Goal: Task Accomplishment & Management: Complete application form

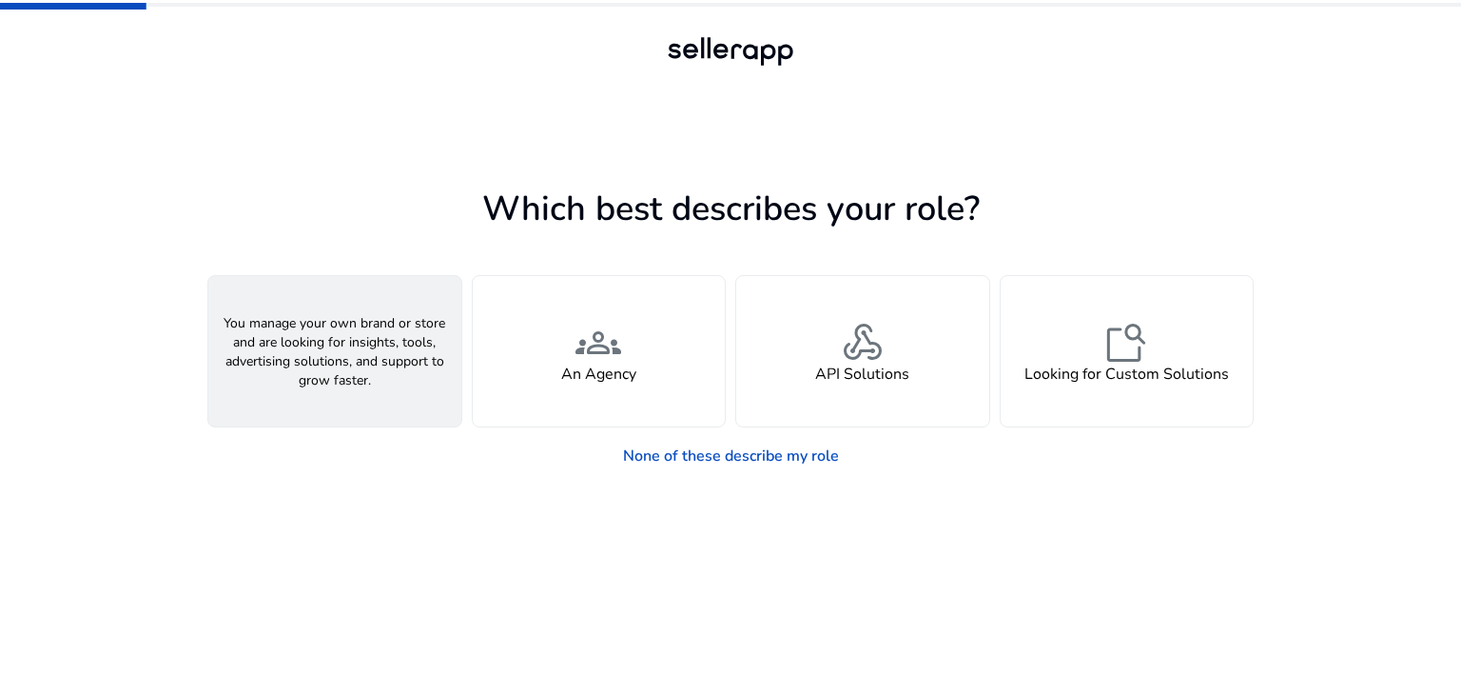
click at [330, 380] on h4 "A Seller" at bounding box center [334, 374] width 57 height 18
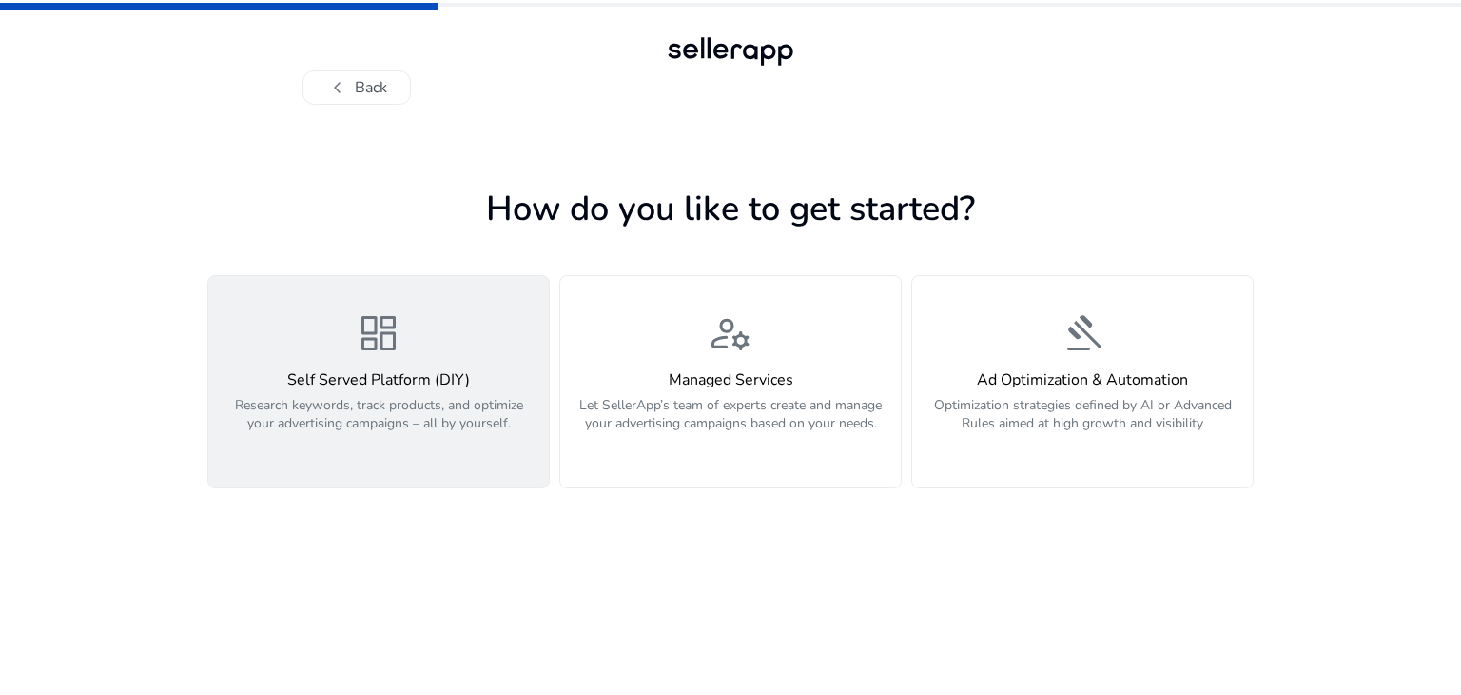
click at [413, 445] on p "Research keywords, track products, and optimize your advertising campaigns – al…" at bounding box center [379, 424] width 318 height 57
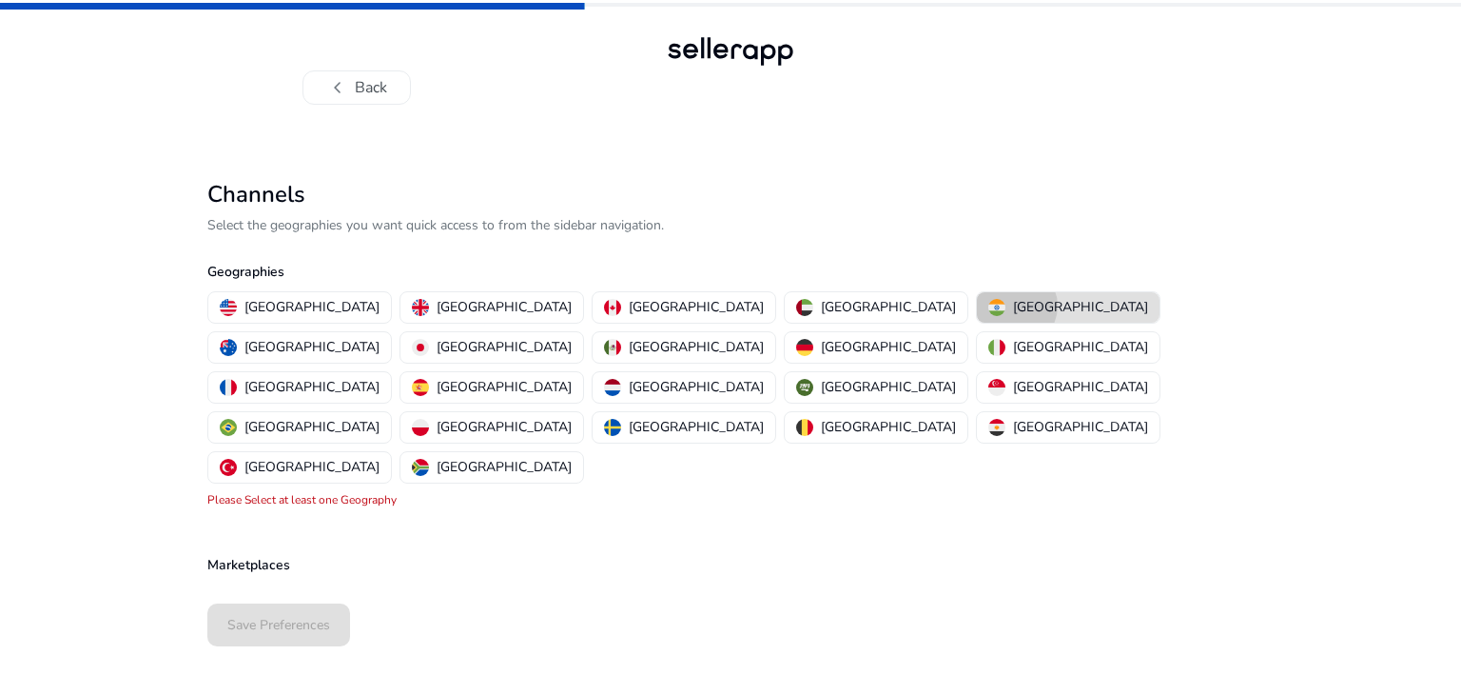
click at [1013, 305] on p "[GEOGRAPHIC_DATA]" at bounding box center [1080, 307] width 135 height 20
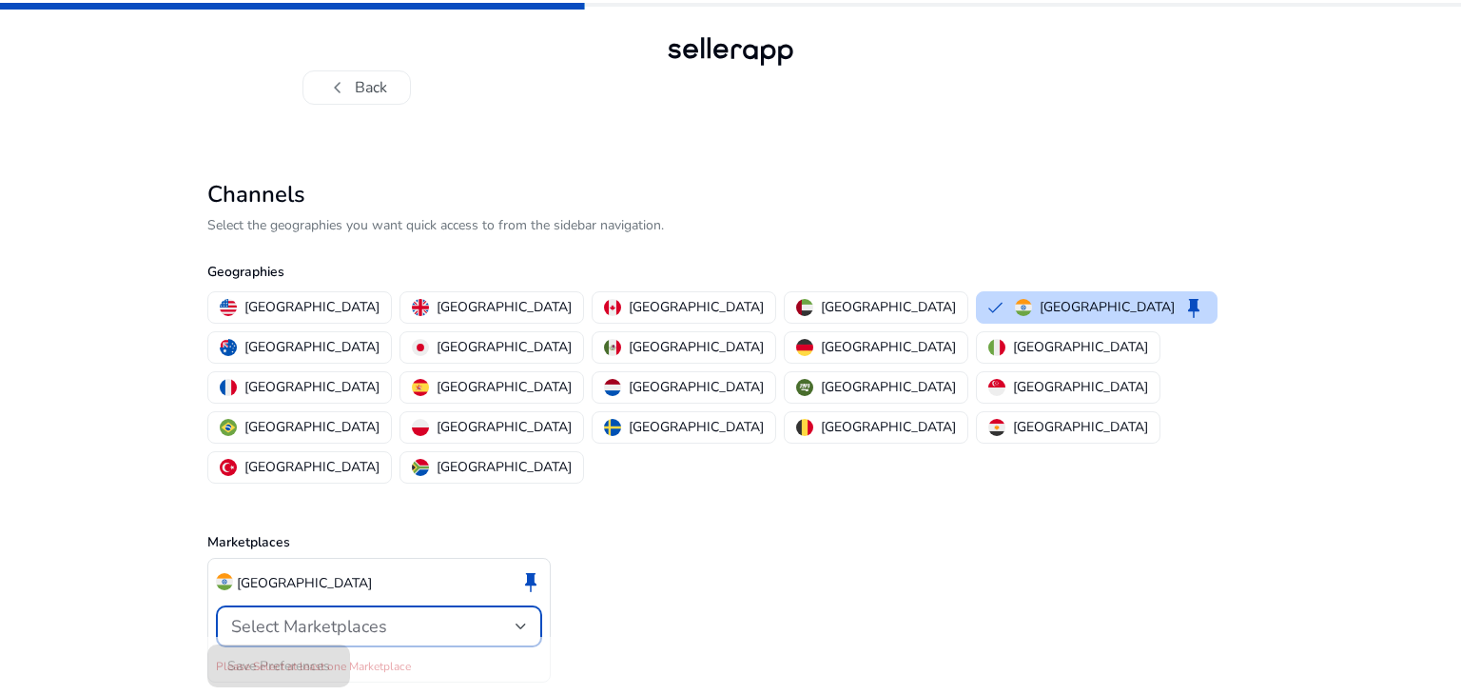
click at [433, 616] on div "Select Marketplaces" at bounding box center [373, 626] width 284 height 21
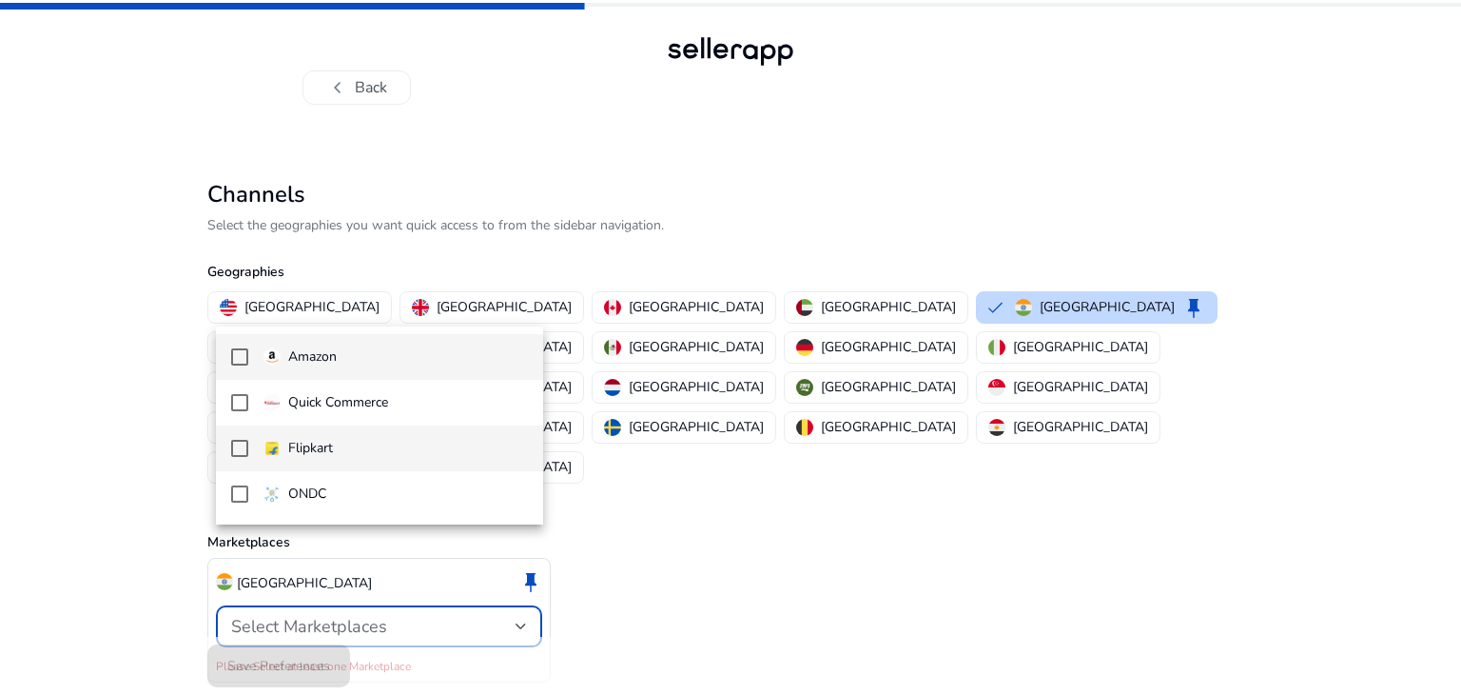
click at [364, 453] on span "Flipkart" at bounding box center [396, 448] width 265 height 21
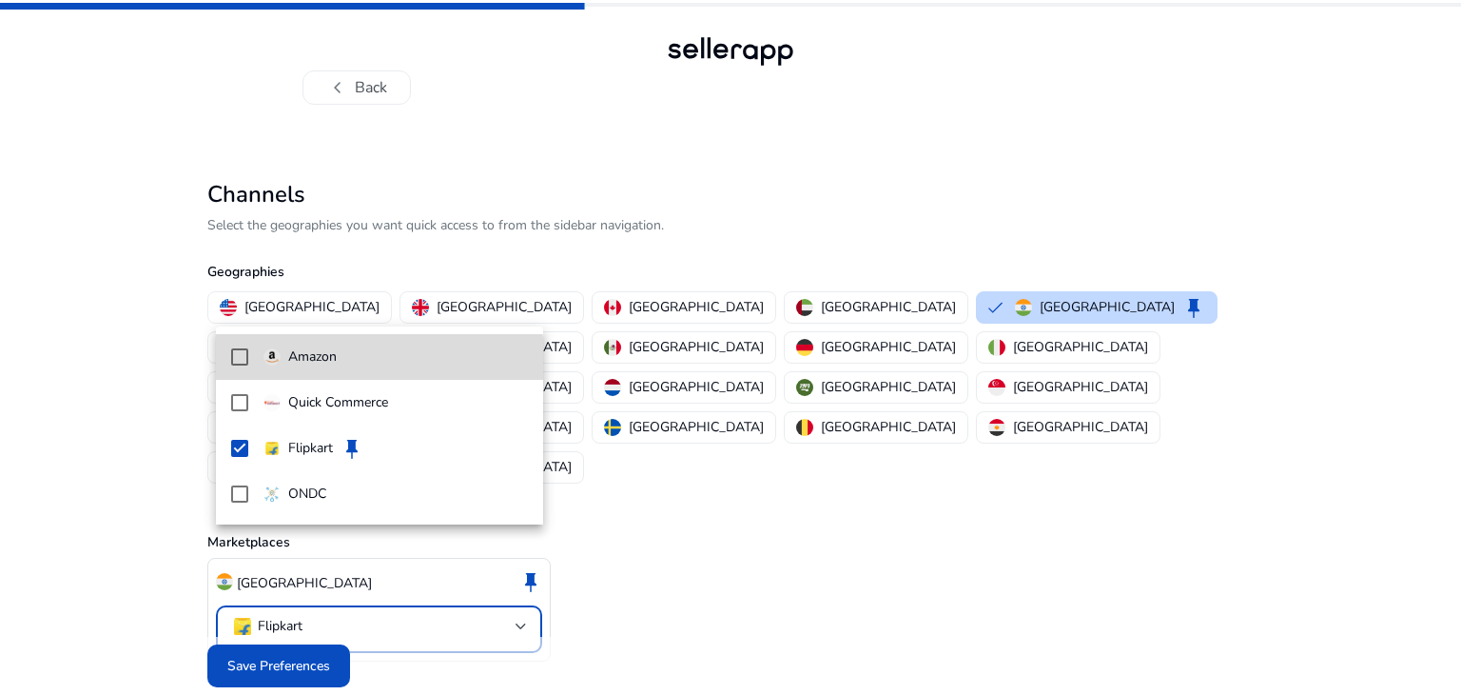
click at [364, 364] on span "Amazon" at bounding box center [396, 356] width 265 height 21
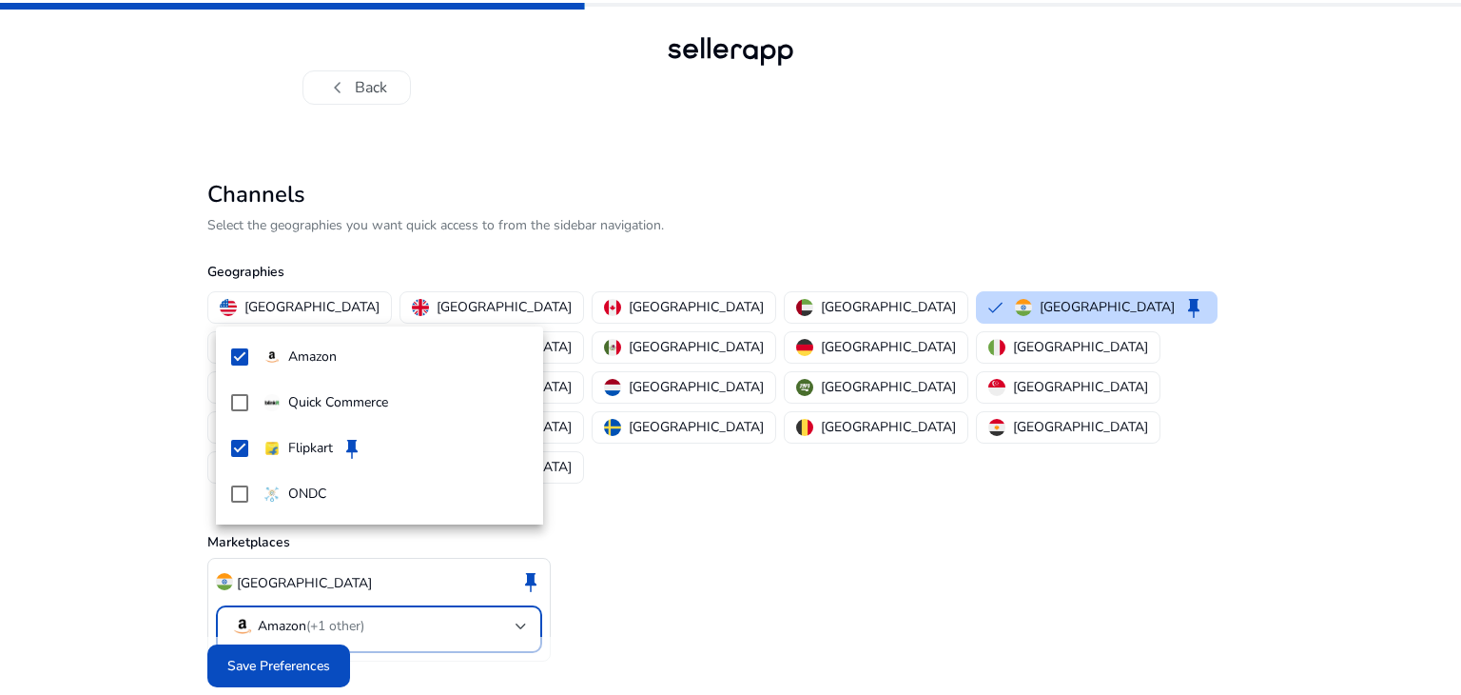
click at [301, 614] on div at bounding box center [730, 347] width 1461 height 695
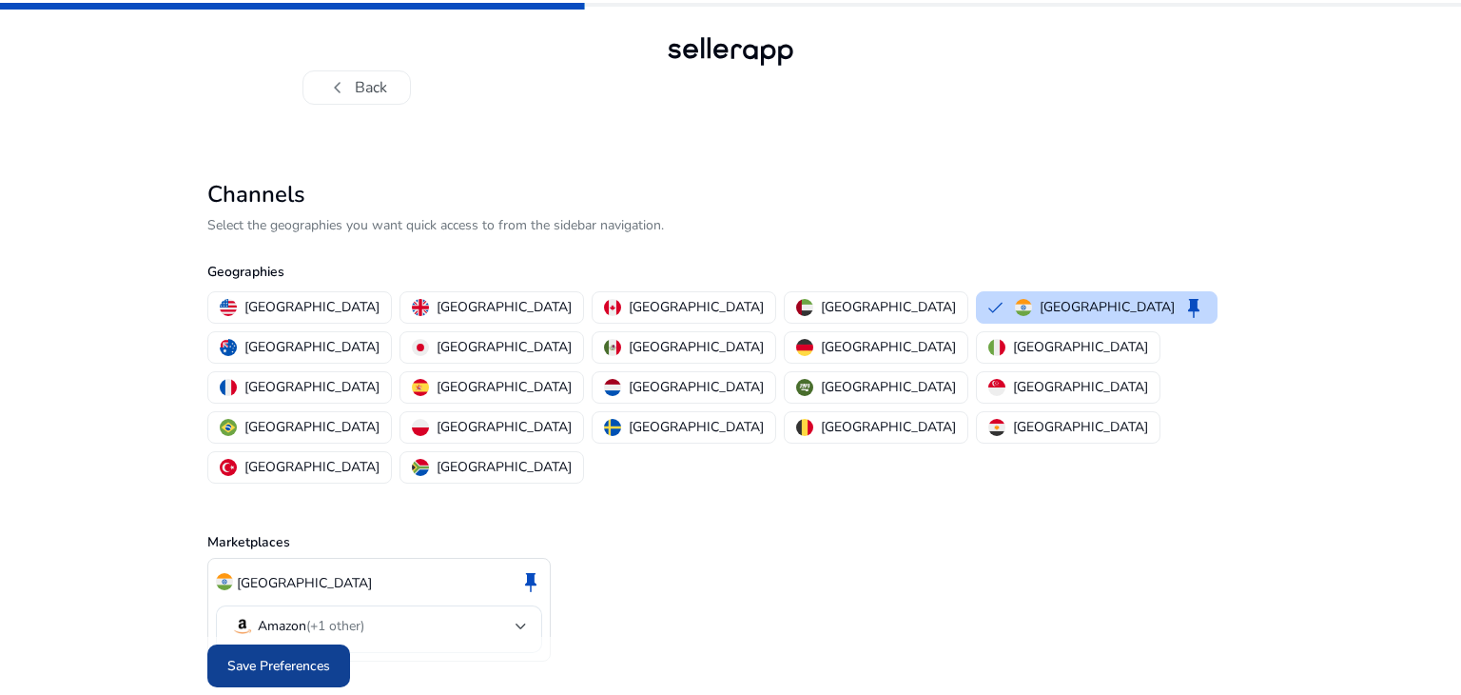
click at [308, 656] on span "Save Preferences" at bounding box center [278, 666] width 103 height 20
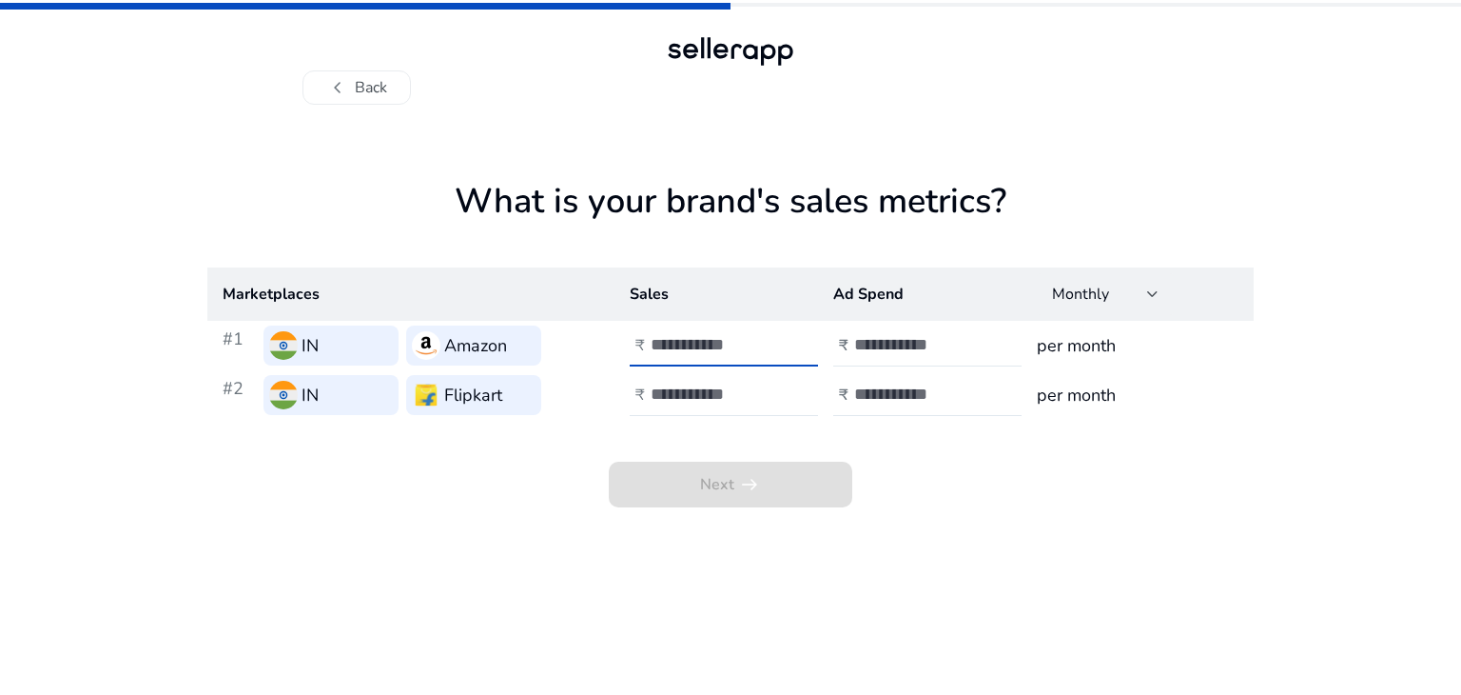
click at [682, 343] on input "number" at bounding box center [715, 344] width 128 height 21
type input "*****"
click at [693, 391] on input "number" at bounding box center [715, 393] width 128 height 21
type input "*"
type input "*****"
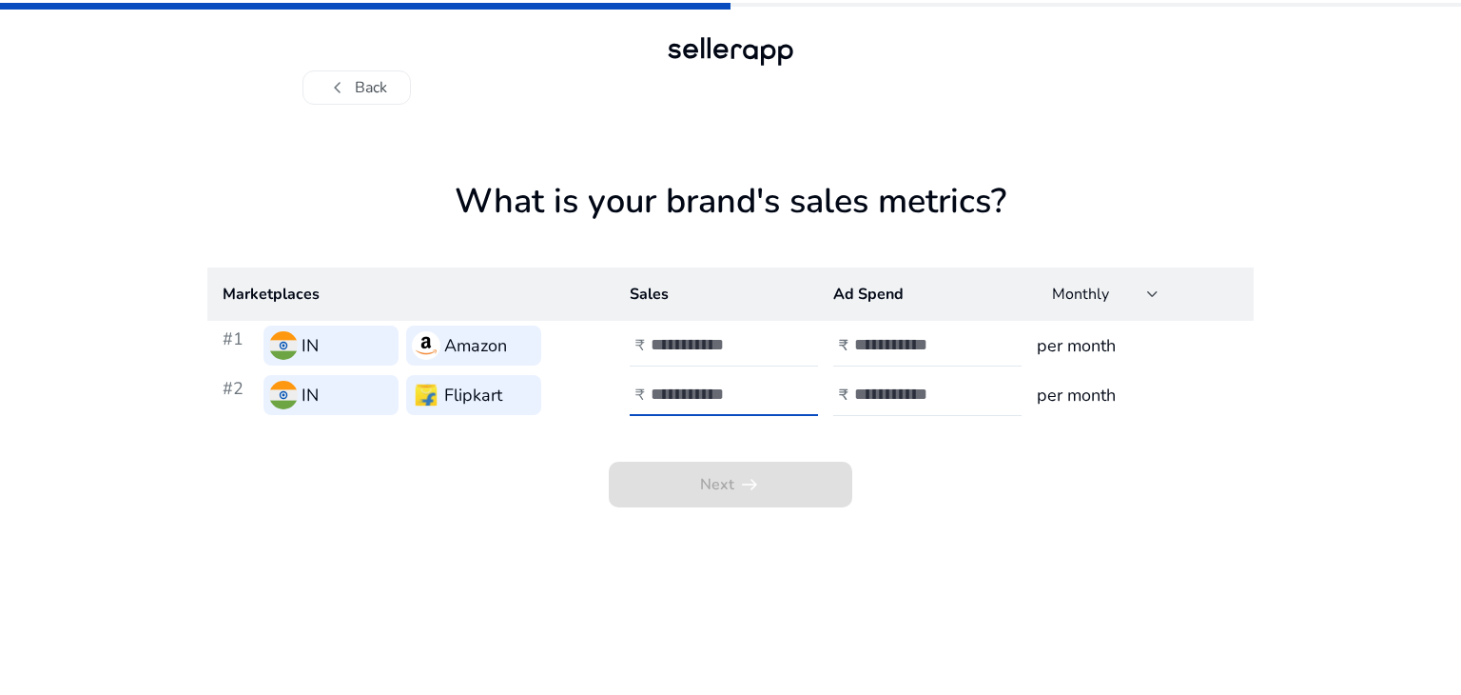
click at [824, 562] on app-sales-metrics "What is your brand's sales metrics? Marketplaces Sales Ad Spend Monthly #1 IN A…" at bounding box center [730, 438] width 1047 height 514
click at [902, 344] on input "number" at bounding box center [918, 344] width 128 height 21
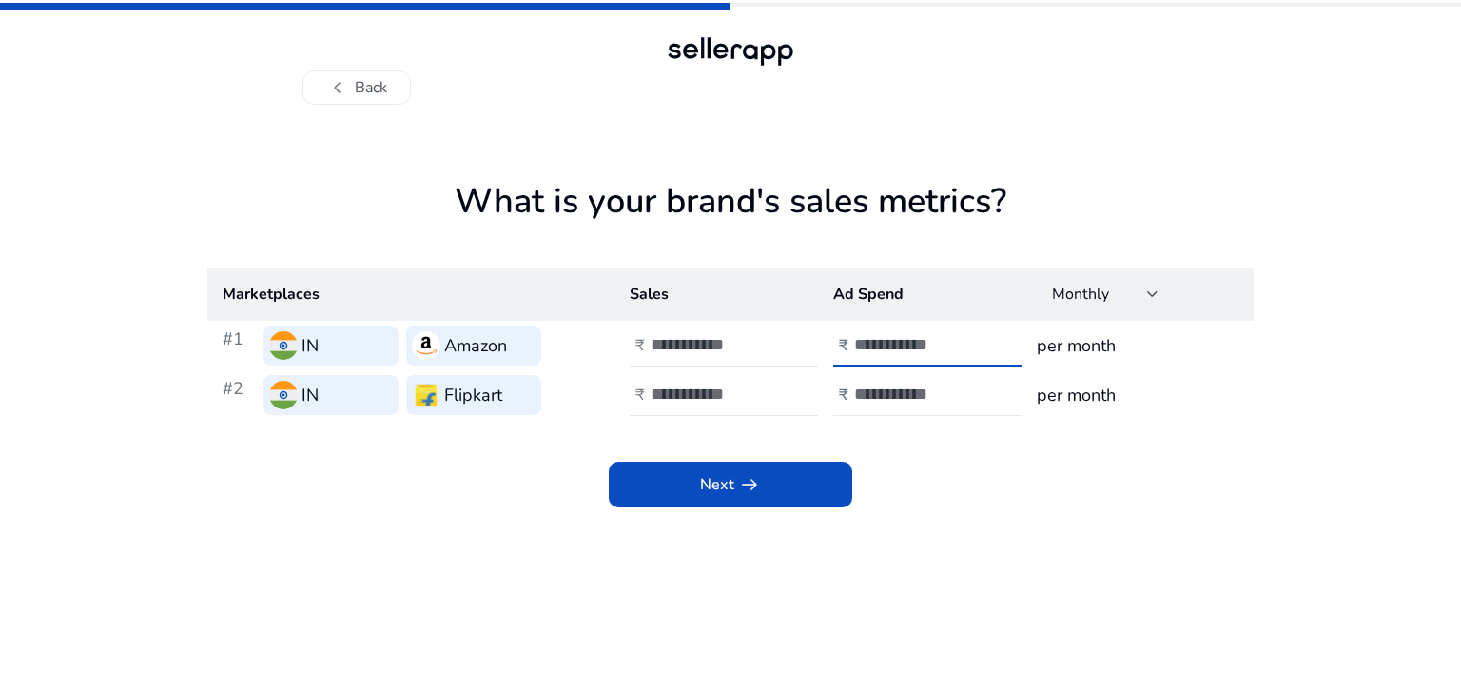
type input "****"
click at [861, 382] on div at bounding box center [939, 395] width 171 height 42
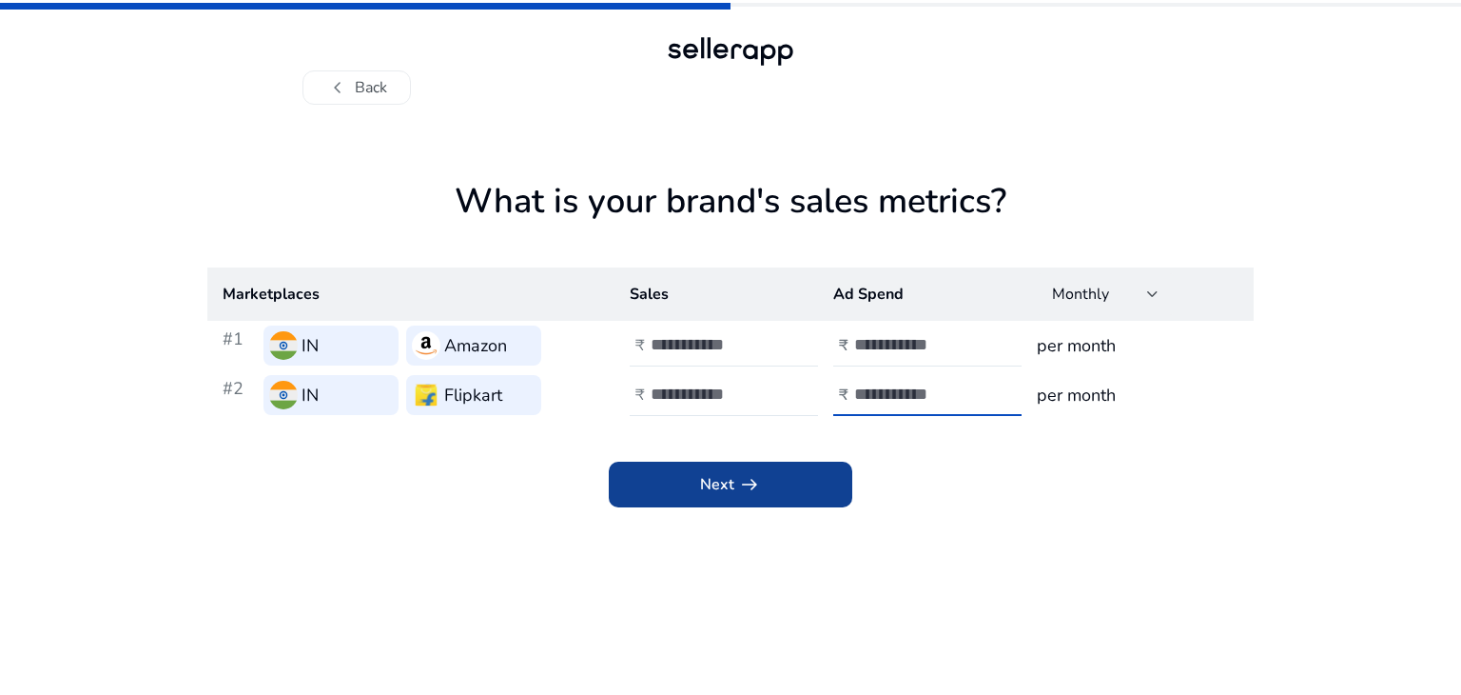
type input "****"
click at [792, 477] on span at bounding box center [731, 484] width 244 height 46
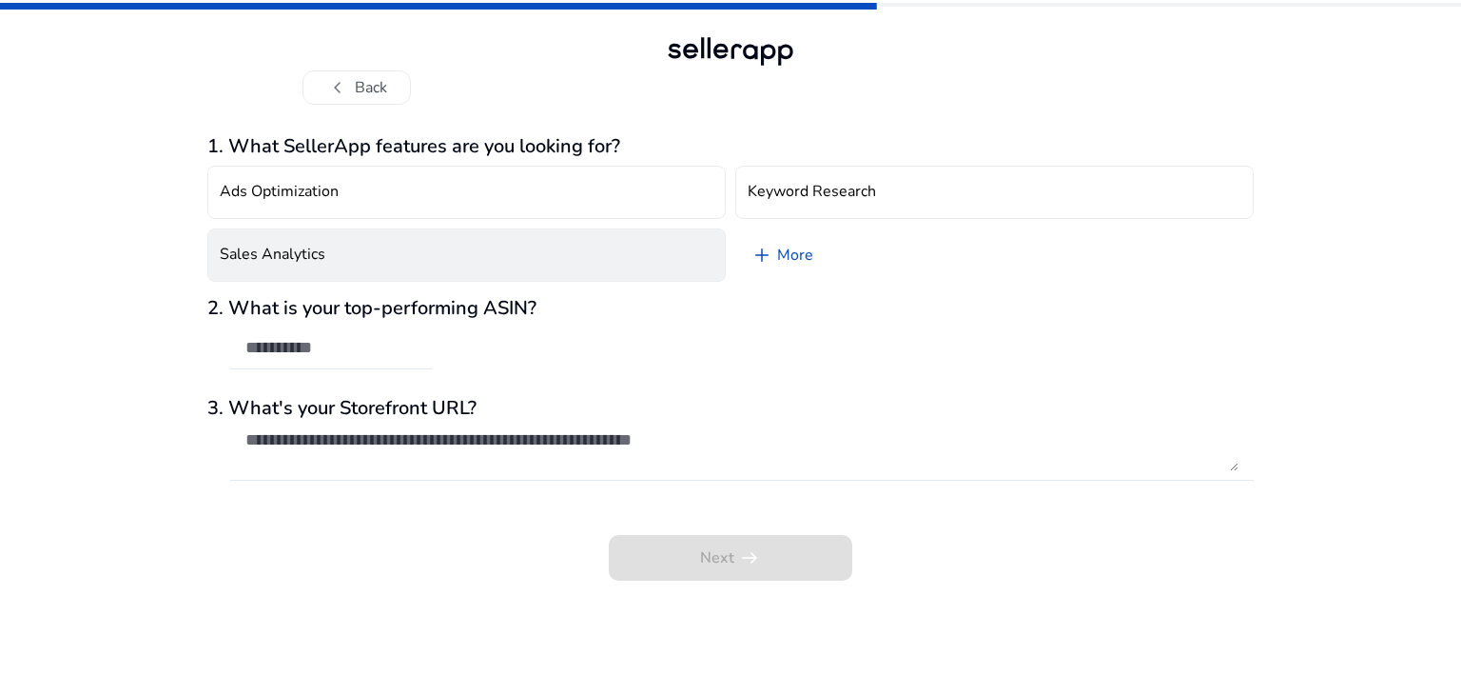
click at [471, 252] on button "Sales Analytics" at bounding box center [466, 254] width 519 height 53
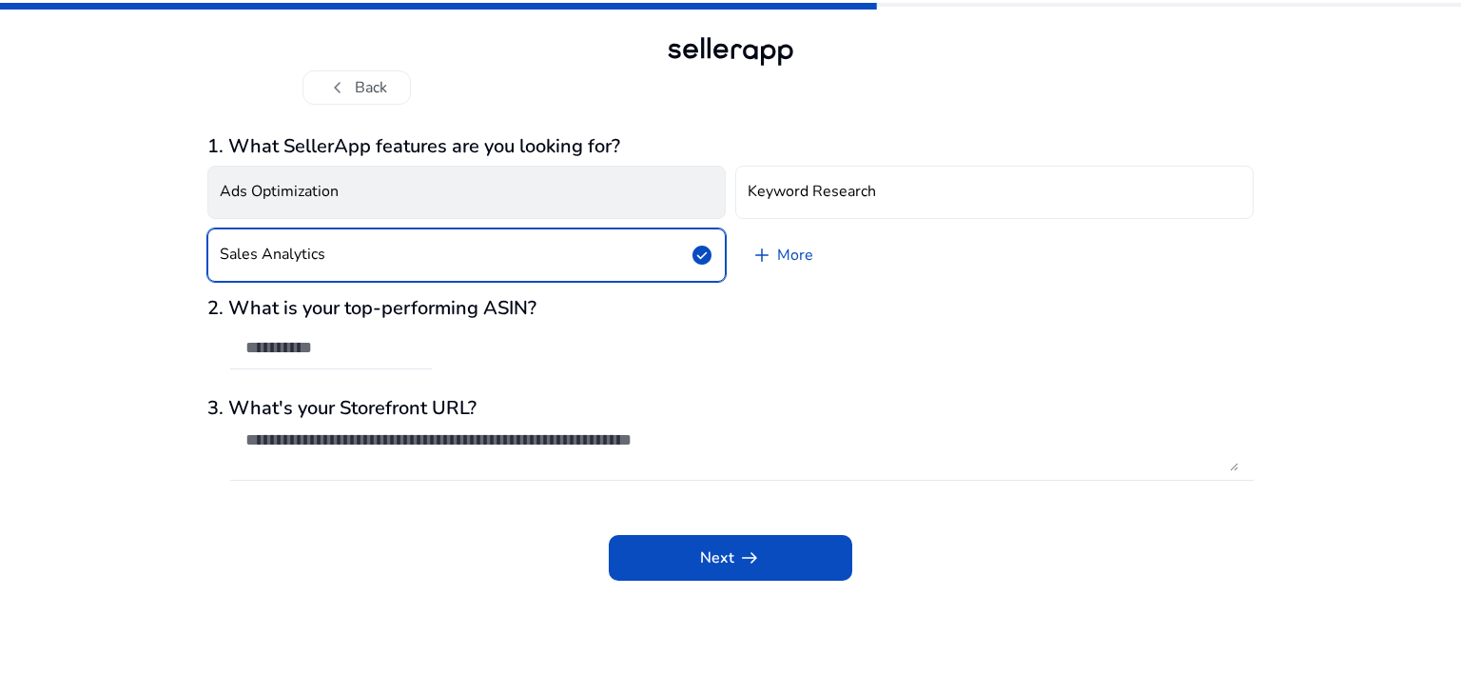
click at [639, 174] on button "Ads Optimization" at bounding box center [466, 192] width 519 height 53
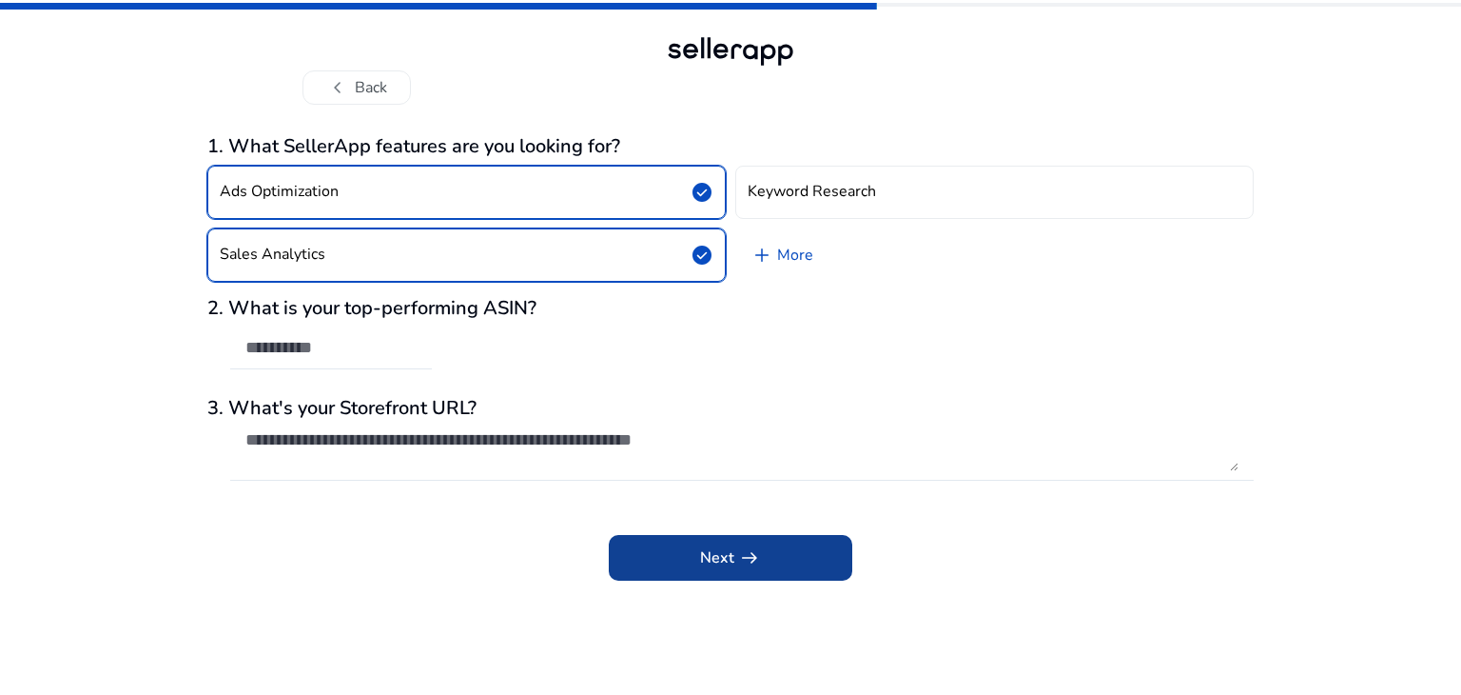
click at [724, 561] on span "Next arrow_right_alt" at bounding box center [730, 557] width 61 height 23
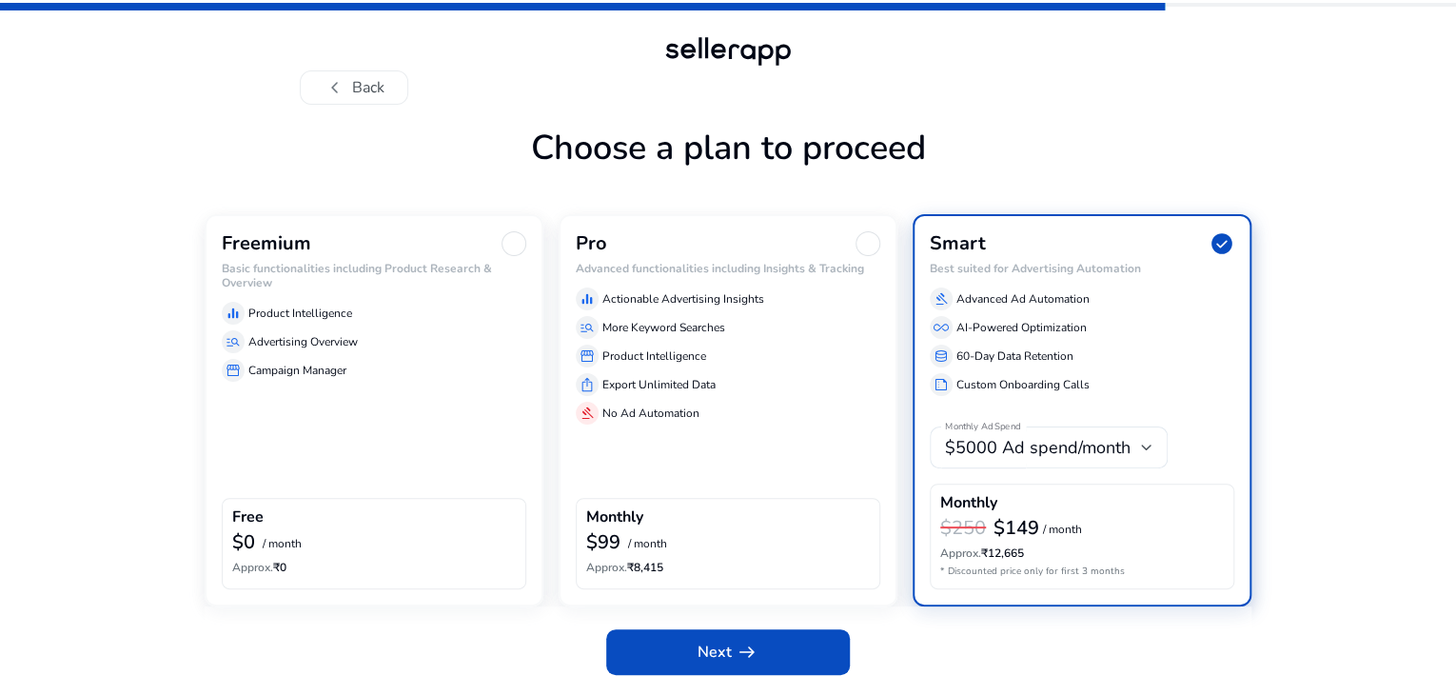
click at [405, 522] on div "Freemium Basic functionalities including Product Research & Overview equalizer …" at bounding box center [374, 410] width 339 height 392
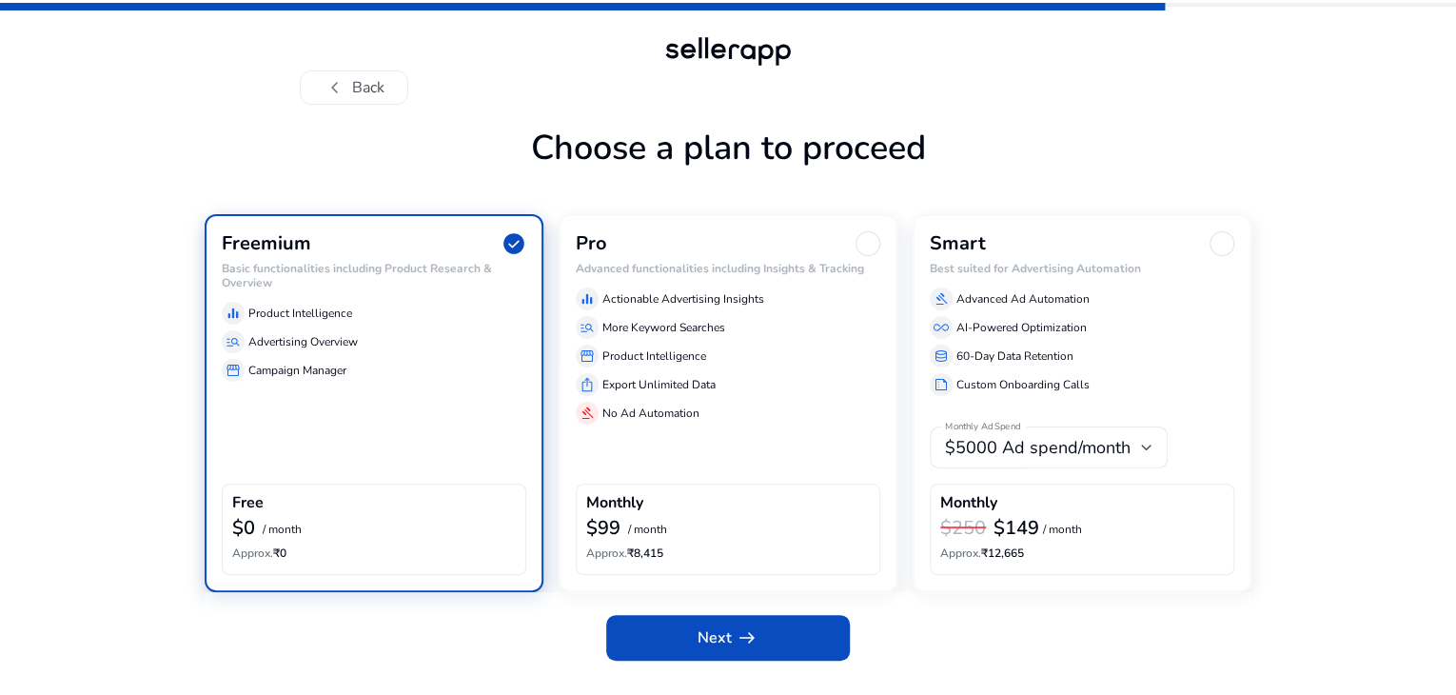
scroll to position [41, 0]
click at [674, 659] on span at bounding box center [728, 638] width 244 height 46
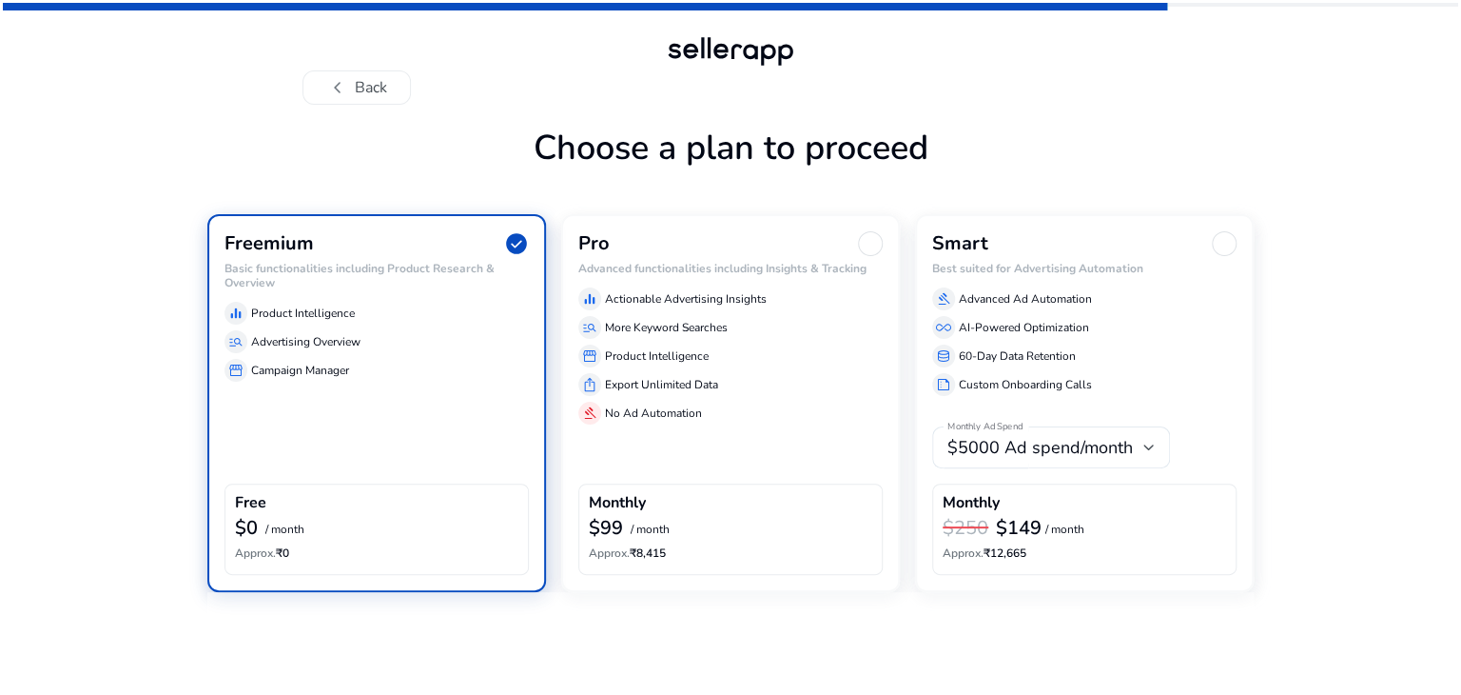
scroll to position [0, 0]
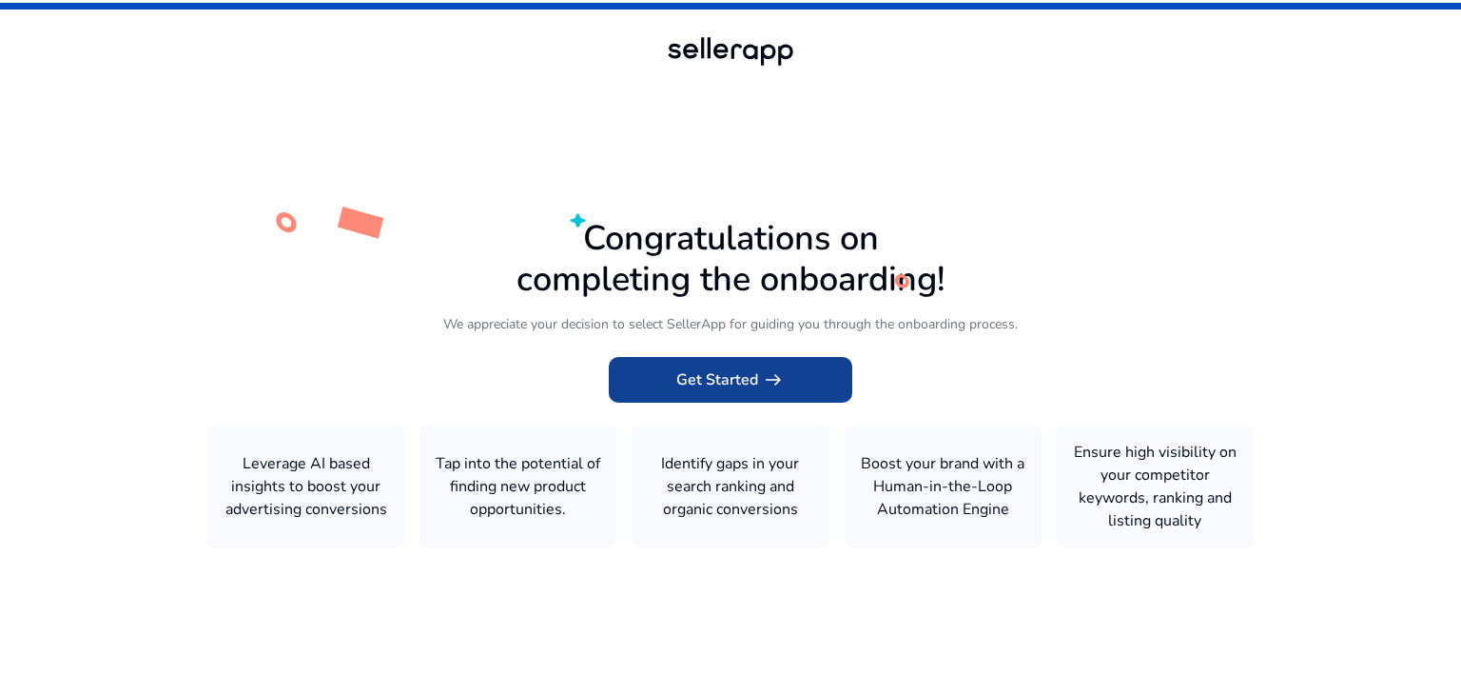
click at [762, 374] on span "arrow_right_alt" at bounding box center [773, 379] width 23 height 23
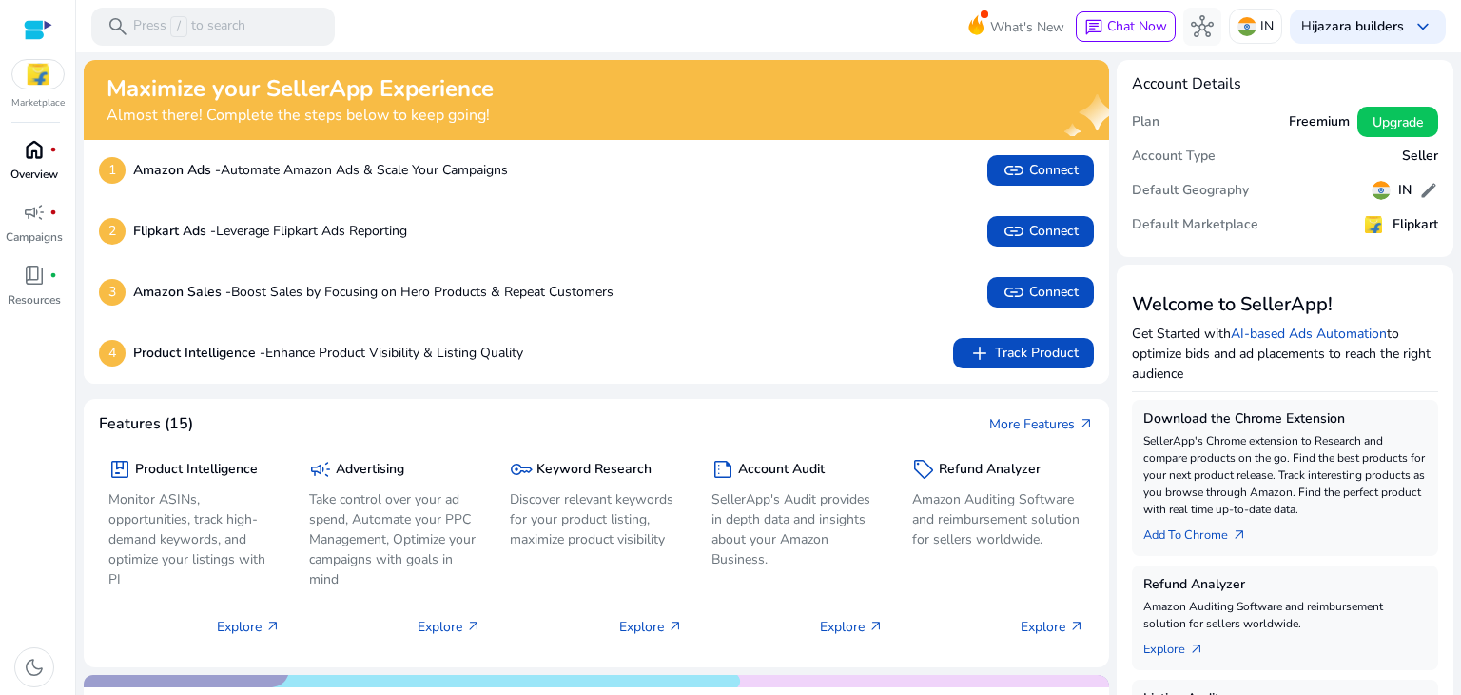
click at [49, 174] on p "Overview" at bounding box center [34, 174] width 48 height 17
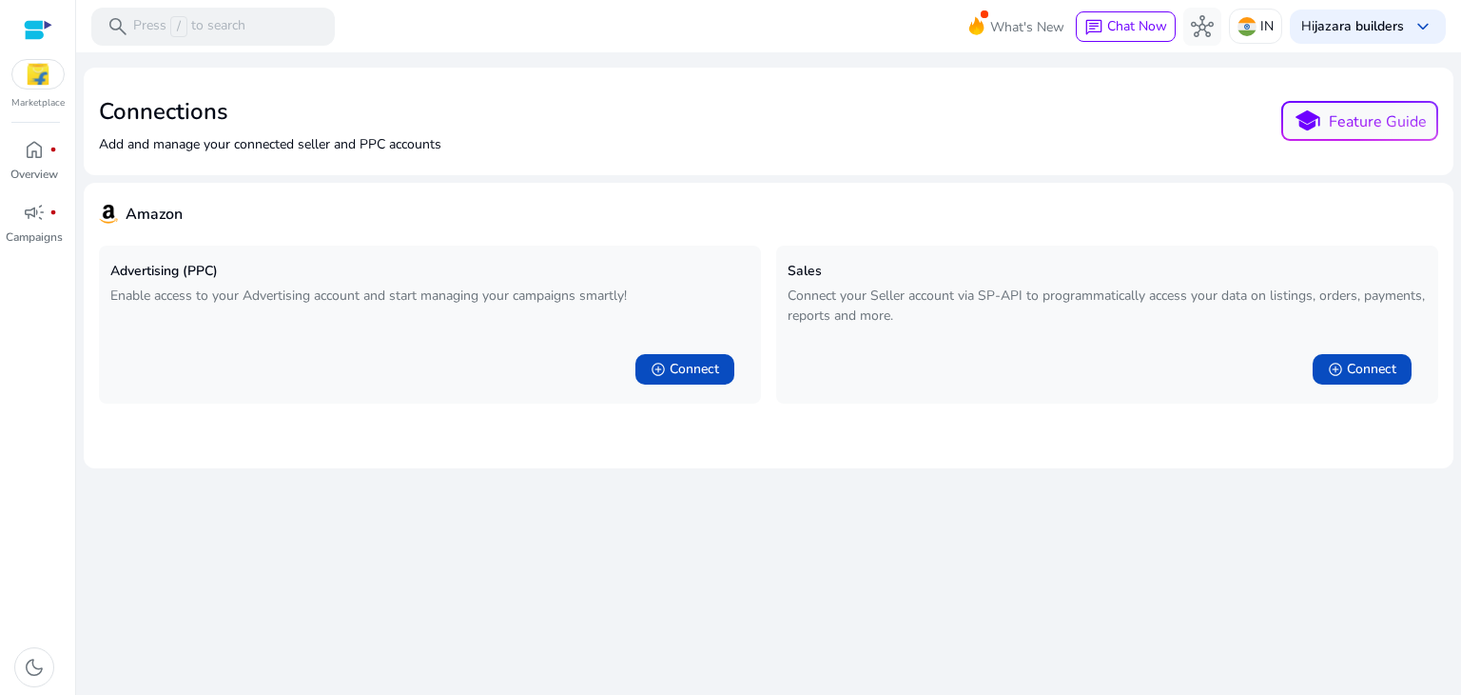
click at [44, 47] on div at bounding box center [38, 29] width 29 height 59
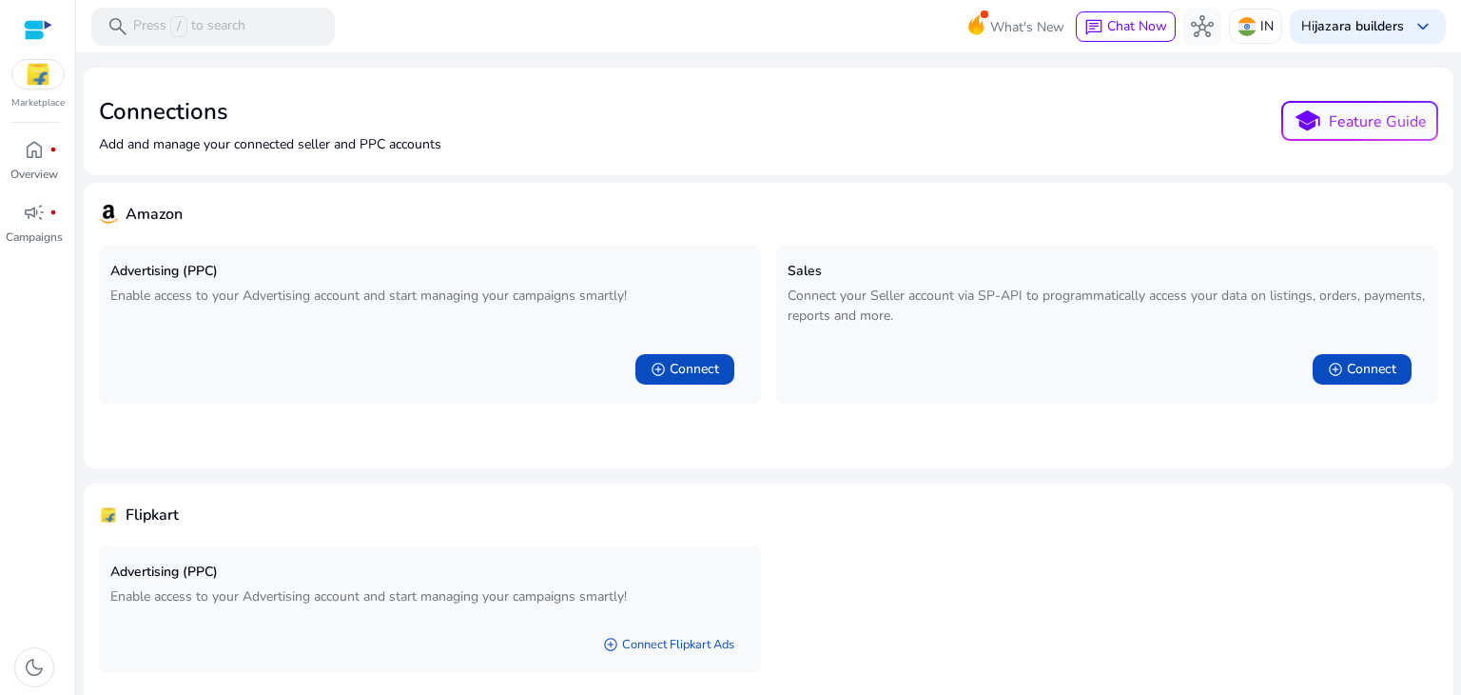
click at [38, 69] on img at bounding box center [37, 74] width 51 height 29
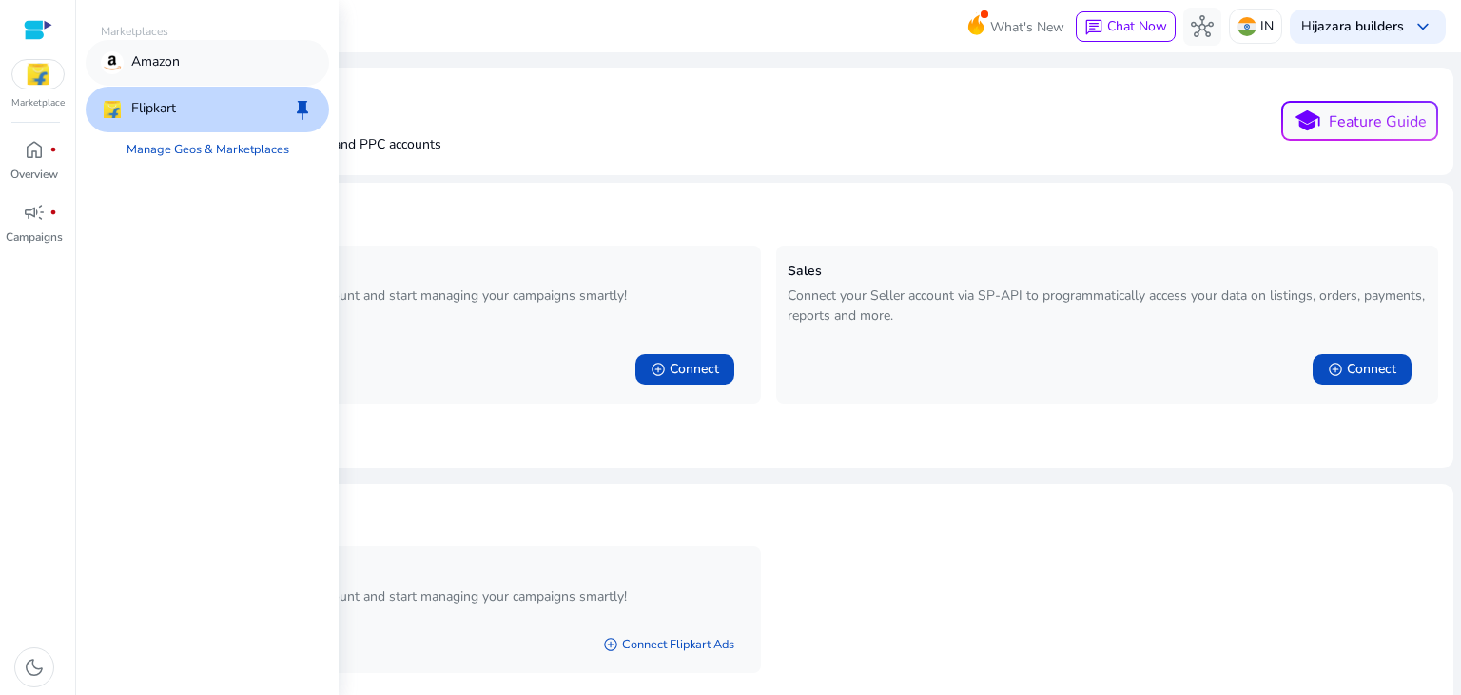
click at [221, 57] on div "Amazon" at bounding box center [208, 63] width 244 height 46
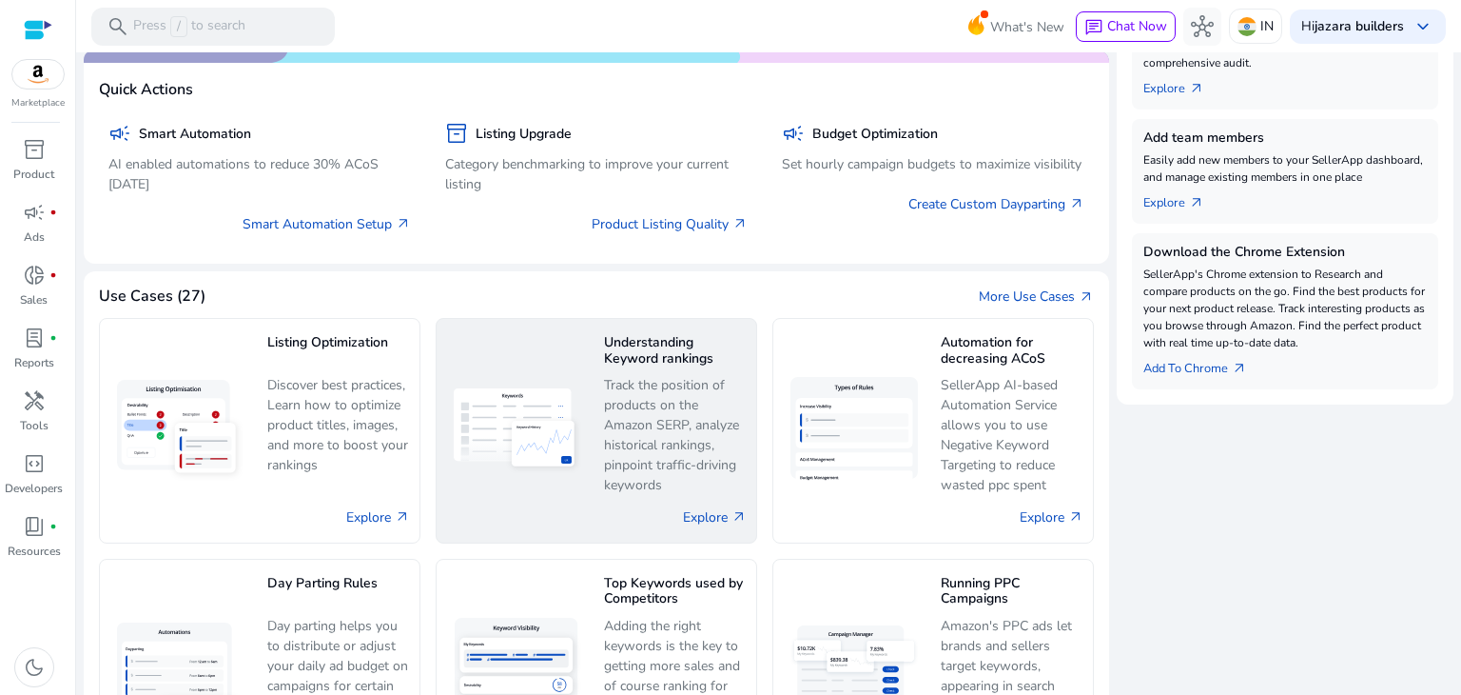
scroll to position [666, 0]
